Goal: Information Seeking & Learning: Find specific fact

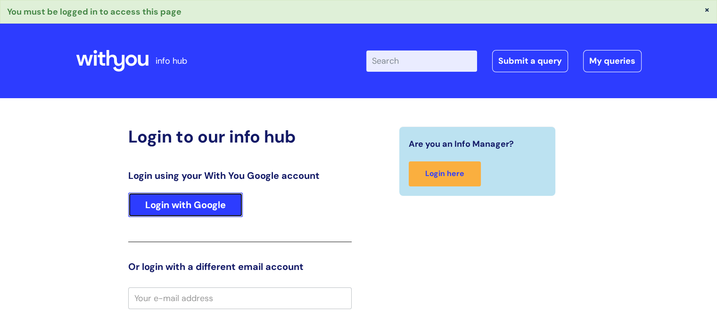
click at [224, 212] on link "Login with Google" at bounding box center [185, 204] width 115 height 25
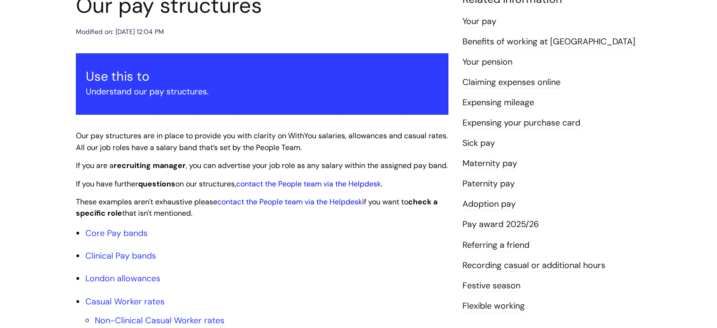
scroll to position [141, 0]
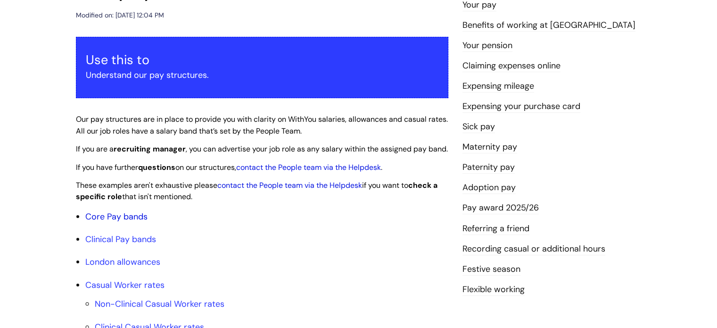
click at [138, 222] on link "Core Pay bands" at bounding box center [116, 216] width 62 height 11
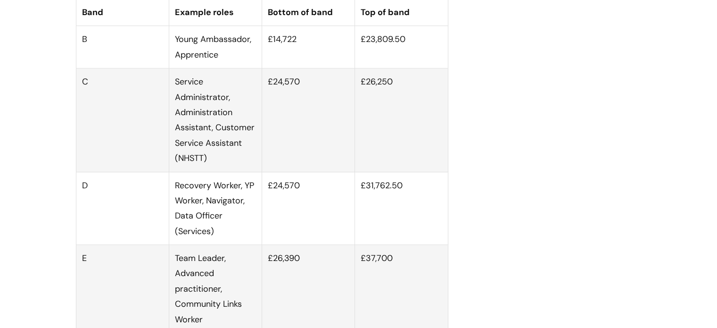
scroll to position [613, 0]
